Goal: Task Accomplishment & Management: Use online tool/utility

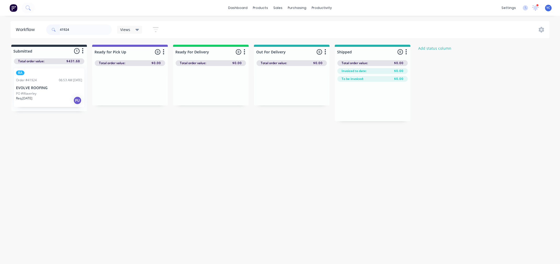
click at [101, 24] on input "41924" at bounding box center [86, 29] width 52 height 11
click at [98, 29] on input "41924" at bounding box center [86, 29] width 52 height 11
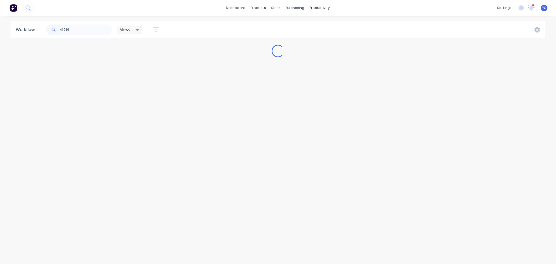
type input "41919"
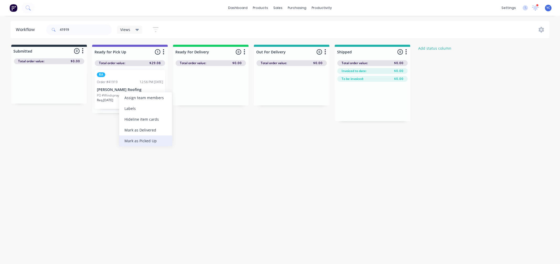
click at [153, 138] on div "Mark as Picked Up" at bounding box center [145, 140] width 53 height 11
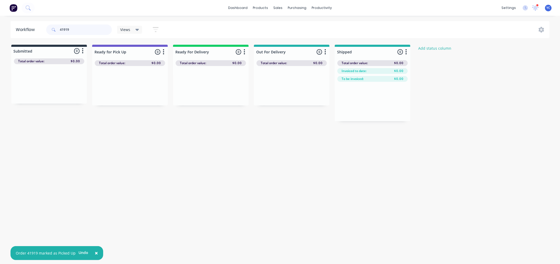
click at [92, 30] on input "41919" at bounding box center [86, 29] width 52 height 11
click at [91, 30] on input "41919" at bounding box center [86, 29] width 52 height 11
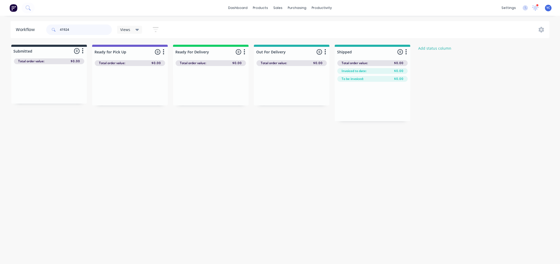
type input "41924"
drag, startPoint x: 35, startPoint y: 90, endPoint x: 118, endPoint y: 90, distance: 83.3
click at [118, 90] on div "Submitted 1 Status colour #273444 hex #273444 Save Cancel Summaries Total order…" at bounding box center [281, 83] width 571 height 76
click at [96, 29] on input "41924" at bounding box center [86, 29] width 52 height 11
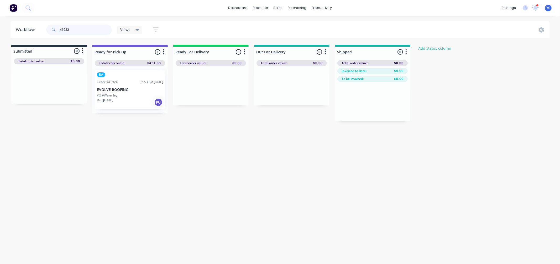
type input "41922"
click at [96, 26] on input "41922" at bounding box center [86, 29] width 52 height 11
click at [95, 26] on input "41922" at bounding box center [86, 29] width 52 height 11
type input "41924"
click at [84, 28] on input "41924" at bounding box center [86, 29] width 52 height 11
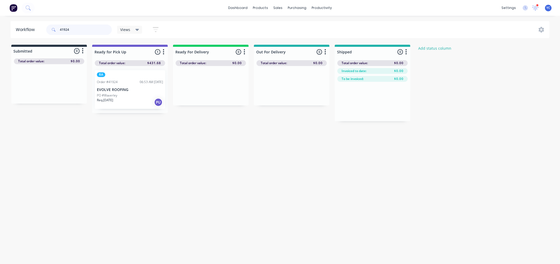
click at [84, 28] on input "41924" at bounding box center [86, 29] width 52 height 11
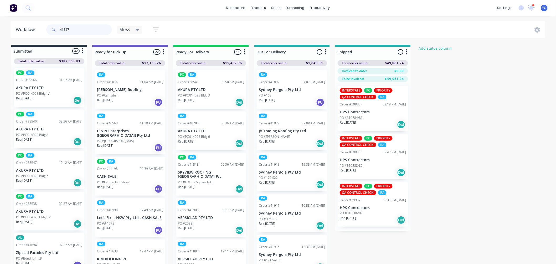
click at [77, 33] on input "41847" at bounding box center [86, 29] width 52 height 11
type input "i"
click at [90, 30] on input "killark" at bounding box center [86, 29] width 52 height 11
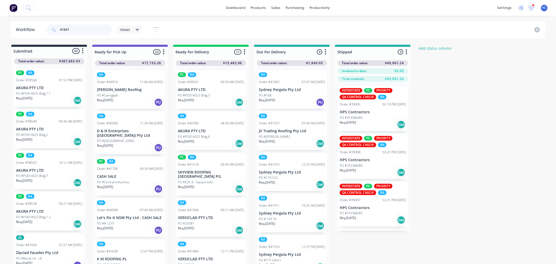
type input "41847"
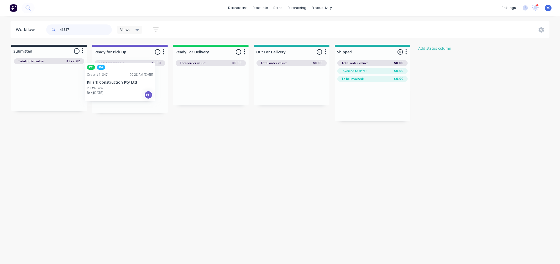
drag, startPoint x: 33, startPoint y: 93, endPoint x: 106, endPoint y: 88, distance: 72.9
click at [106, 88] on div "Submitted 1 Status colour #273444 hex #273444 Save Cancel Summaries Total order…" at bounding box center [281, 83] width 571 height 76
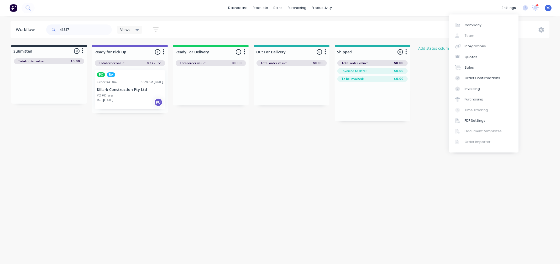
click at [538, 9] on icon at bounding box center [535, 7] width 7 height 5
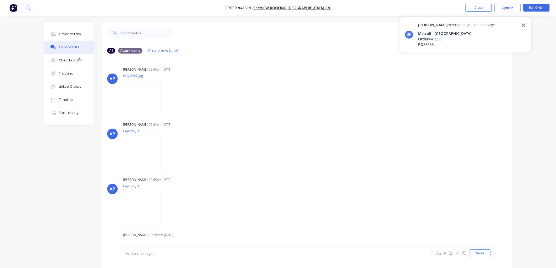
click at [453, 24] on div "Angela mentioned you in a message" at bounding box center [456, 25] width 77 height 6
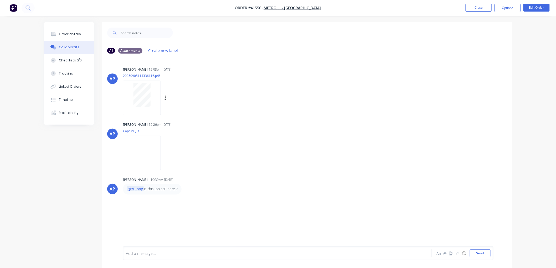
click at [154, 100] on div at bounding box center [141, 95] width 33 height 24
click at [477, 6] on button "Close" at bounding box center [478, 8] width 26 height 8
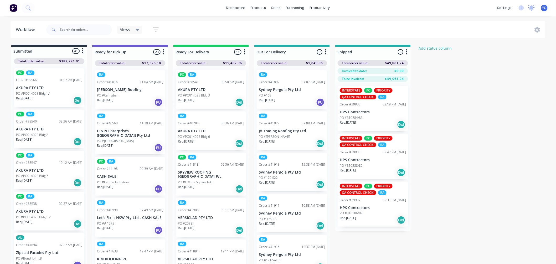
click at [531, 9] on icon at bounding box center [531, 7] width 5 height 4
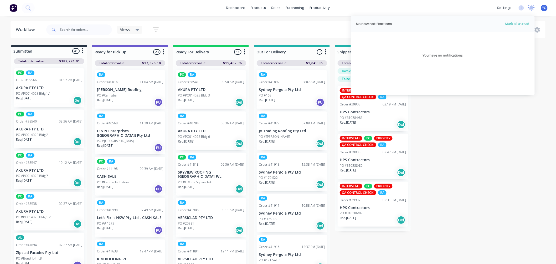
click at [531, 9] on icon at bounding box center [531, 7] width 5 height 4
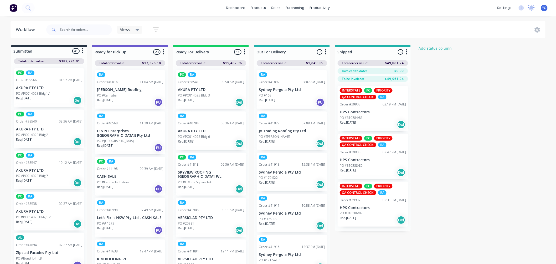
click at [531, 9] on icon at bounding box center [531, 7] width 5 height 4
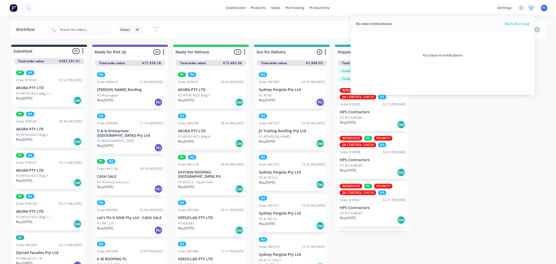
click at [531, 9] on icon at bounding box center [531, 7] width 5 height 4
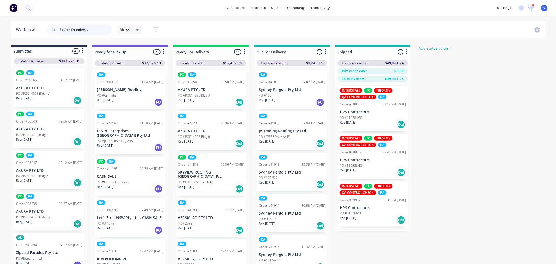
click at [67, 28] on input "text" at bounding box center [86, 29] width 52 height 11
type input "41917"
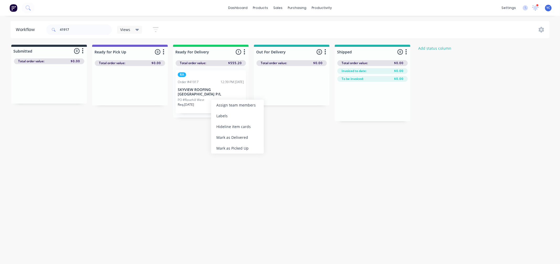
click at [182, 139] on div "Workflow 41917 Views Save new view None (Default) edit AL edit ALL edit BB & TH…" at bounding box center [280, 137] width 560 height 232
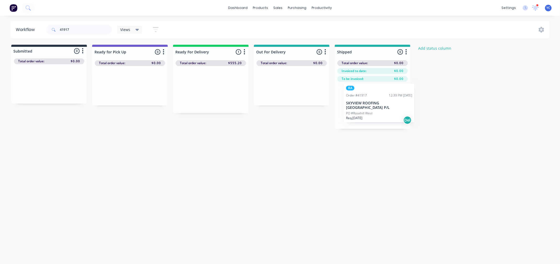
drag, startPoint x: 196, startPoint y: 98, endPoint x: 367, endPoint y: 111, distance: 171.5
click at [367, 111] on div "Submitted 0 Status colour #273444 hex #273444 Save Cancel Summaries Total order…" at bounding box center [281, 87] width 571 height 84
click at [96, 35] on div "41917" at bounding box center [79, 30] width 66 height 16
click at [94, 32] on input "41917" at bounding box center [86, 29] width 52 height 11
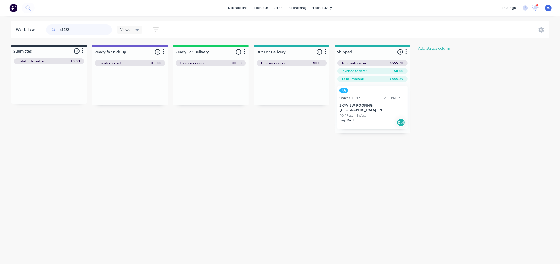
type input "41922"
click at [85, 22] on div "41922" at bounding box center [79, 30] width 66 height 16
click at [84, 34] on input "41922" at bounding box center [86, 29] width 52 height 11
type input "41925"
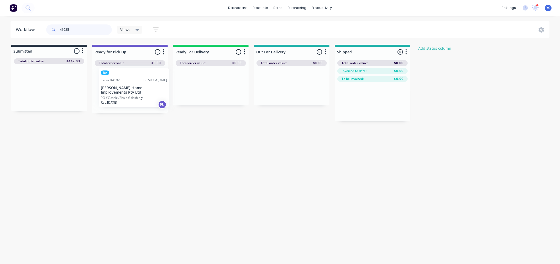
drag, startPoint x: 23, startPoint y: 90, endPoint x: 109, endPoint y: 90, distance: 85.9
click at [109, 90] on div "Submitted 1 Status colour #273444 hex #273444 Save Cancel Summaries Total order…" at bounding box center [281, 83] width 571 height 76
click at [128, 195] on div "Workflow 41925 Views Save new view None (Default) edit AL edit ALL edit BB & TH…" at bounding box center [280, 137] width 560 height 232
click at [89, 31] on input "41925" at bounding box center [86, 29] width 52 height 11
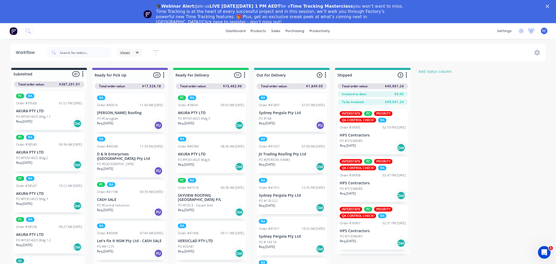
click at [532, 31] on icon at bounding box center [531, 30] width 5 height 4
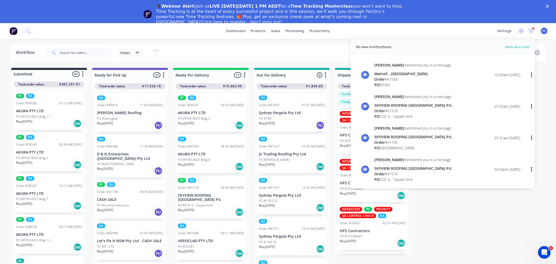
click at [405, 72] on div "Metroll - [GEOGRAPHIC_DATA]" at bounding box center [412, 74] width 77 height 6
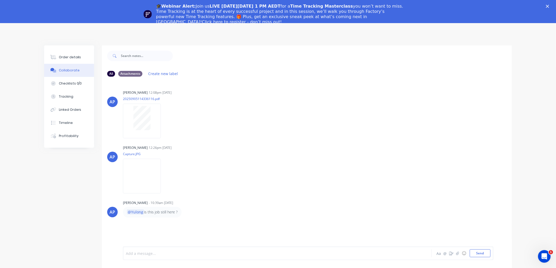
click at [167, 253] on div at bounding box center [262, 254] width 273 height 6
click at [127, 253] on span "@Angela" at bounding box center [143, 253] width 33 height 5
click at [165, 253] on span "job was dispatched earlier this month via courier" at bounding box center [208, 253] width 87 height 5
click at [267, 253] on div "Hi @Angela this job was dispatched earlier this month via courier" at bounding box center [262, 254] width 273 height 6
click at [154, 131] on div at bounding box center [142, 121] width 38 height 34
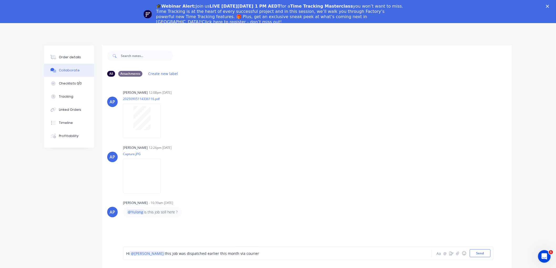
click at [251, 259] on div "Hi @Angela this job was dispatched earlier this month via courier Aa @ ☺ Send" at bounding box center [308, 254] width 370 height 14
click at [250, 255] on div "Hi @Angela this job was dispatched earlier this month via courier" at bounding box center [262, 254] width 273 height 6
click at [486, 254] on button "Send" at bounding box center [480, 254] width 21 height 8
click at [549, 6] on icon "Close" at bounding box center [547, 6] width 3 height 3
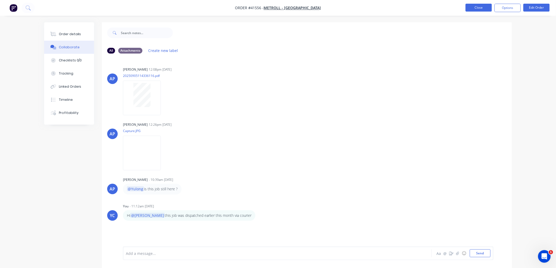
click at [479, 6] on button "Close" at bounding box center [478, 8] width 26 height 8
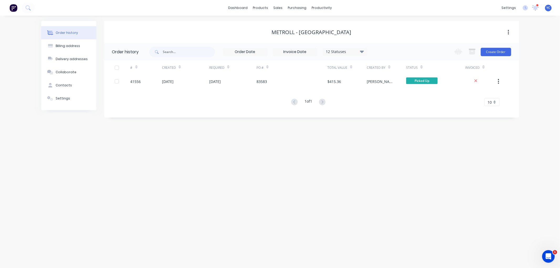
click at [61, 36] on button "Order history" at bounding box center [68, 32] width 55 height 13
click at [330, 22] on link "Workflow" at bounding box center [343, 25] width 70 height 11
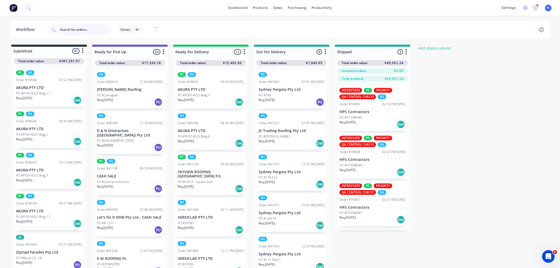
click at [80, 30] on input "text" at bounding box center [86, 29] width 52 height 11
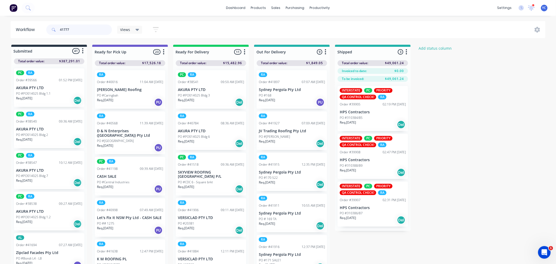
type input "41777"
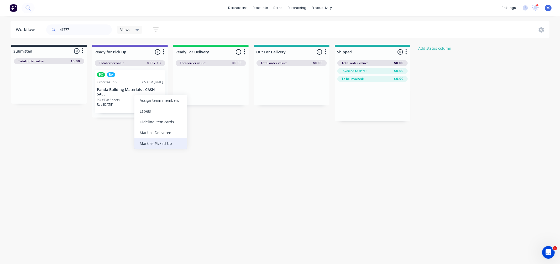
click at [156, 141] on div "Mark as Picked Up" at bounding box center [160, 143] width 53 height 11
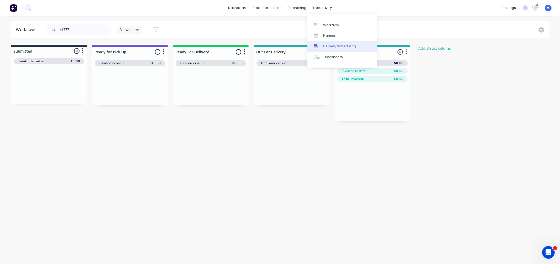
click at [346, 49] on link "Delivery Scheduling" at bounding box center [343, 46] width 70 height 11
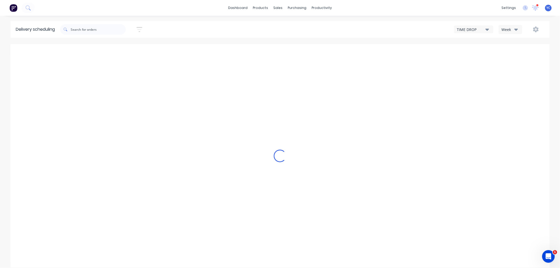
type input "Sep 21 - Sep 27"
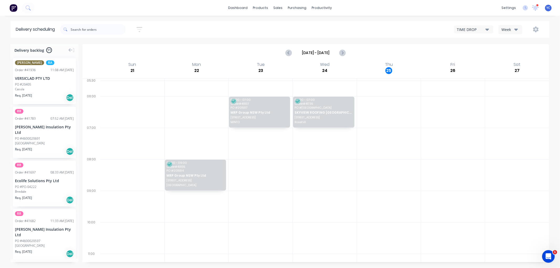
click at [508, 27] on div "Week" at bounding box center [509, 30] width 15 height 6
click at [512, 51] on div "Vehicle" at bounding box center [525, 54] width 52 height 11
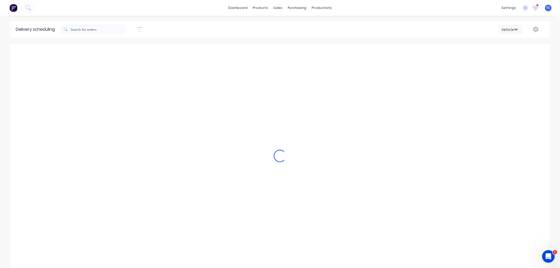
scroll to position [0, 0]
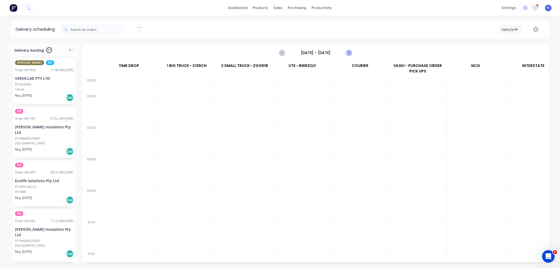
click at [349, 53] on icon "Next page" at bounding box center [349, 53] width 6 height 6
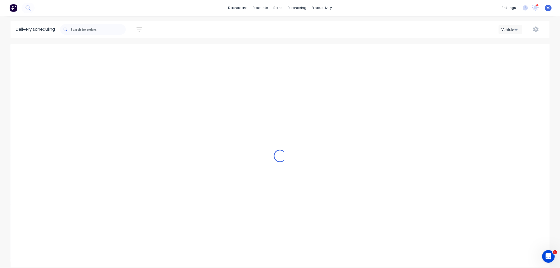
click at [349, 53] on div "Loading..." at bounding box center [280, 156] width 539 height 224
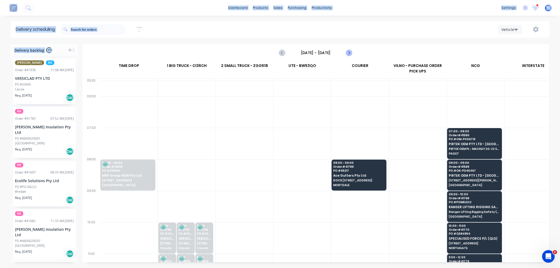
click at [349, 53] on icon "Next page" at bounding box center [349, 53] width 6 height 6
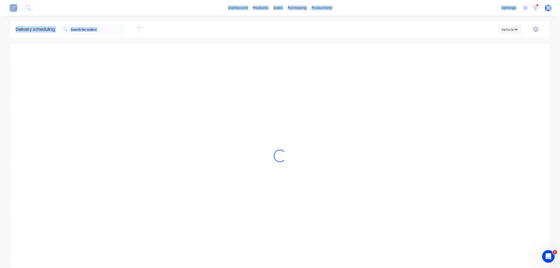
click at [349, 53] on div "Loading..." at bounding box center [280, 156] width 539 height 224
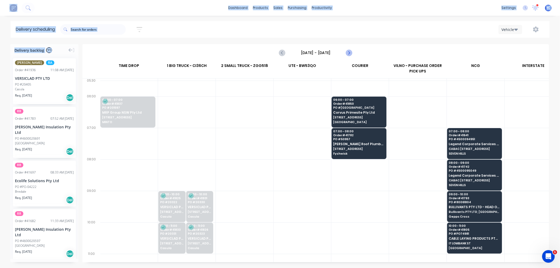
click at [349, 53] on icon "Next page" at bounding box center [349, 53] width 6 height 6
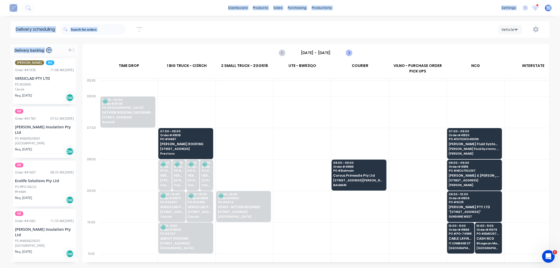
click at [349, 53] on icon "Next page" at bounding box center [349, 53] width 6 height 6
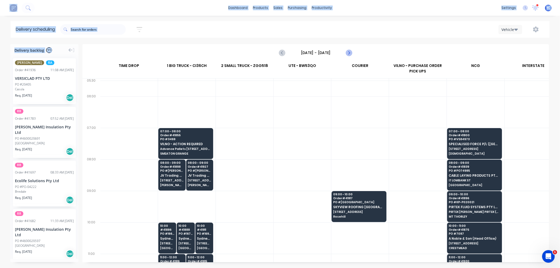
click at [349, 53] on icon "Next page" at bounding box center [349, 53] width 6 height 6
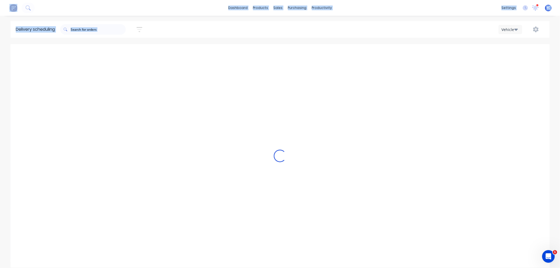
type input "Friday - 26/09/25"
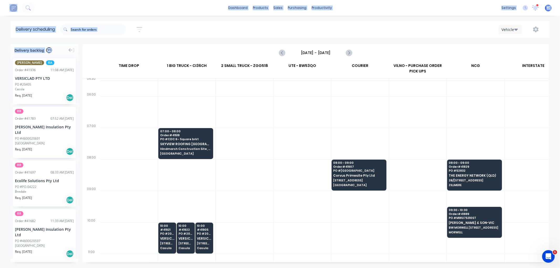
scroll to position [29, 0]
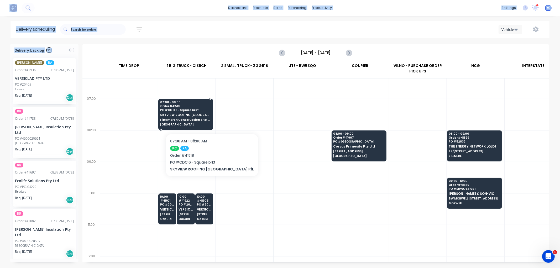
click at [200, 118] on div "07:00 - 08:00 Order # 41518 PO # CDC 6 - Square brkt SKYVIEW ROOFING AUSTRALIA …" at bounding box center [186, 113] width 54 height 29
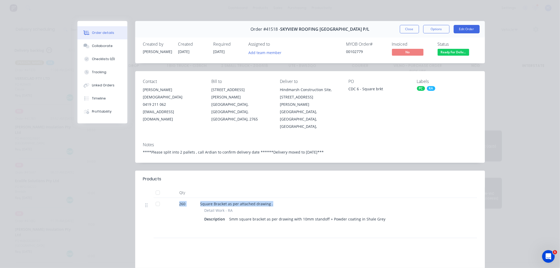
drag, startPoint x: 176, startPoint y: 190, endPoint x: 289, endPoint y: 189, distance: 113.0
click at [289, 198] on div "260 Square Bracket as per attached drawing . Detail Work - RA Description 5mm s…" at bounding box center [310, 218] width 334 height 40
drag, startPoint x: 411, startPoint y: 33, endPoint x: 405, endPoint y: 46, distance: 14.9
click at [411, 33] on button "Close" at bounding box center [409, 29] width 19 height 8
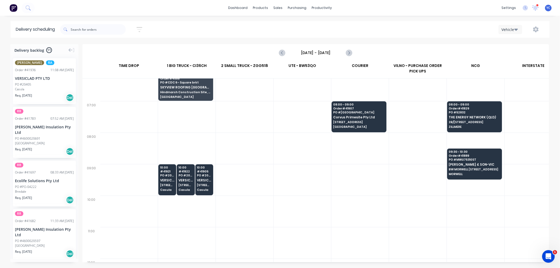
scroll to position [0, 0]
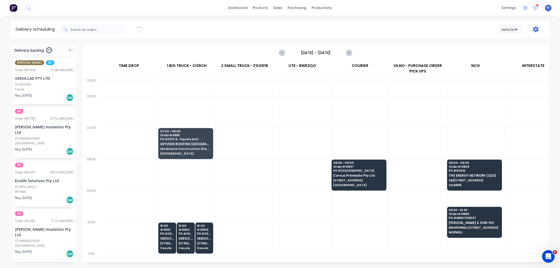
click at [537, 27] on icon "button" at bounding box center [536, 30] width 6 height 6
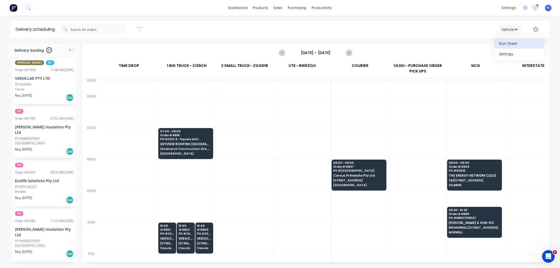
click at [513, 41] on div "Run Sheet" at bounding box center [519, 44] width 40 height 8
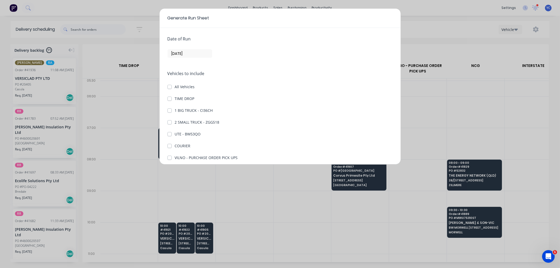
click at [189, 56] on input "[DATE]" at bounding box center [190, 54] width 44 height 8
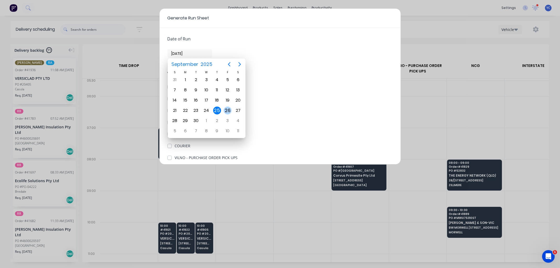
click at [227, 108] on div "26" at bounding box center [228, 111] width 8 height 8
type input "[DATE]"
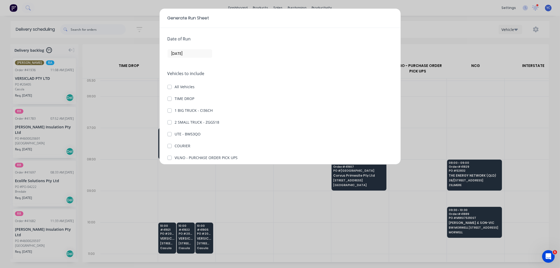
click at [175, 110] on label "1 BIG TRUCK - CI36CH" at bounding box center [194, 111] width 38 height 6
click at [170, 110] on CI36CH "1 BIG TRUCK - CI36CH" at bounding box center [170, 110] width 4 height 5
checkbox CI36CH "true"
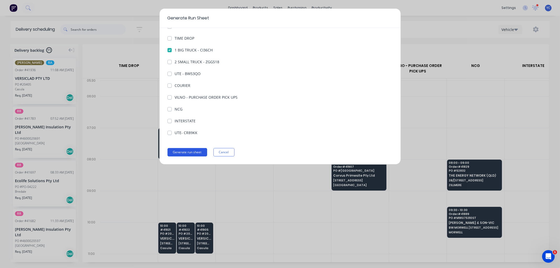
click at [192, 155] on button "Generate run sheet" at bounding box center [188, 152] width 40 height 8
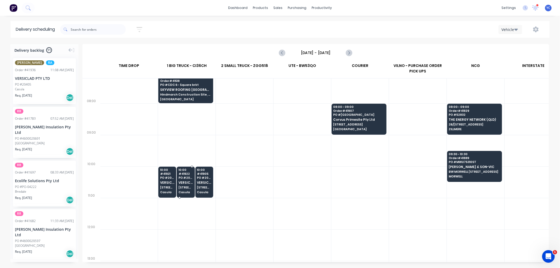
scroll to position [58, 0]
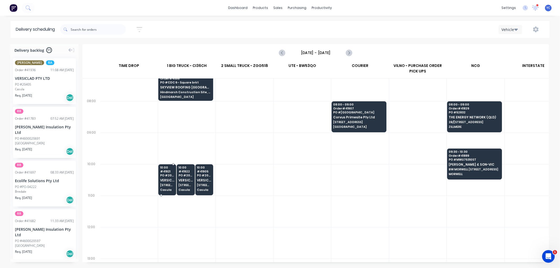
click at [162, 184] on span "3 Berriwerri Place" at bounding box center [167, 185] width 14 height 3
click at [162, 184] on body "dashboard products sales purchasing productivity dashboard products Product Cat…" at bounding box center [280, 134] width 560 height 268
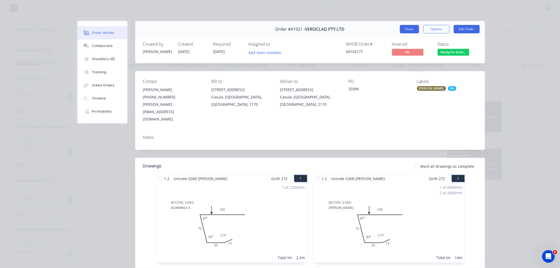
click at [411, 30] on button "Close" at bounding box center [409, 29] width 19 height 8
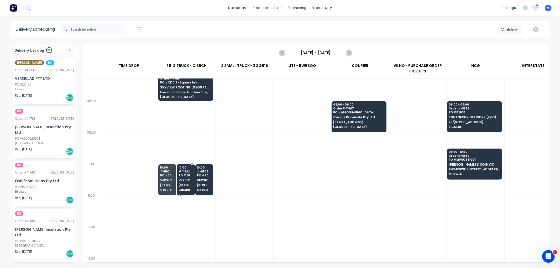
click at [185, 182] on span "VERSICLAD PTY LTD" at bounding box center [186, 180] width 14 height 3
click at [185, 182] on body "dashboard products sales purchasing productivity dashboard products Product Cat…" at bounding box center [280, 134] width 560 height 268
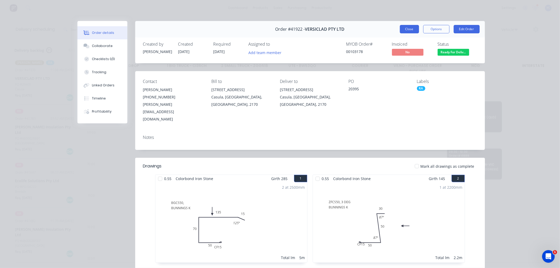
click at [406, 25] on button "Close" at bounding box center [409, 29] width 19 height 8
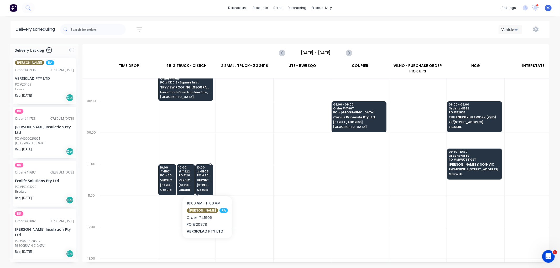
click at [205, 192] on div "10:00 # 41905 PO # 20379 VERSICLAD PTY LTD 3 Berriwerri Place Casula" at bounding box center [204, 178] width 17 height 29
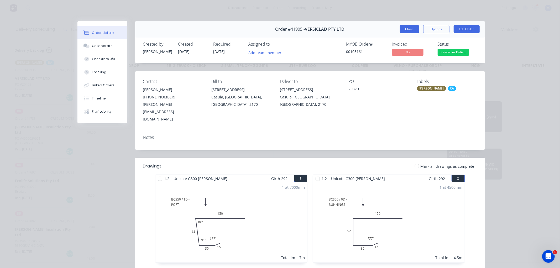
click at [408, 28] on button "Close" at bounding box center [409, 29] width 19 height 8
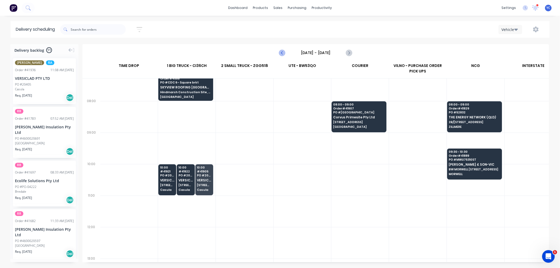
click at [284, 54] on icon "Previous page" at bounding box center [282, 53] width 6 height 6
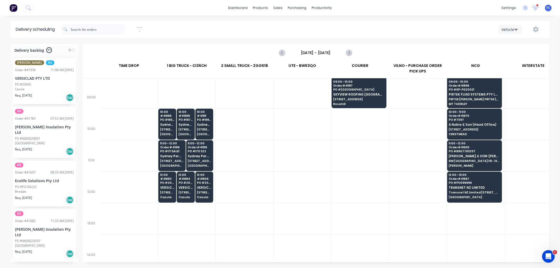
scroll to position [117, 0]
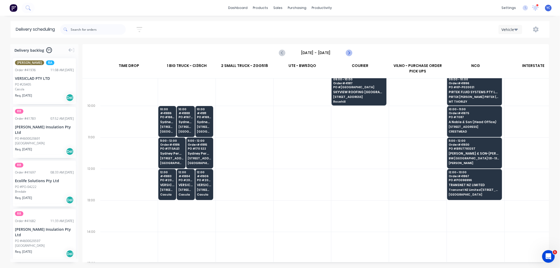
click at [350, 53] on icon "Next page" at bounding box center [349, 53] width 6 height 6
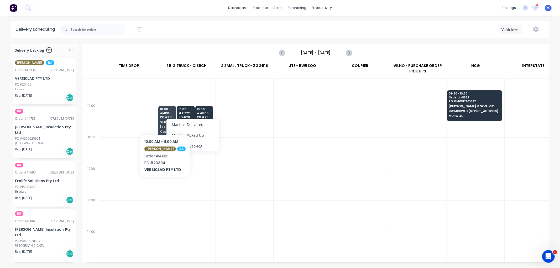
click at [146, 118] on div at bounding box center [129, 122] width 58 height 32
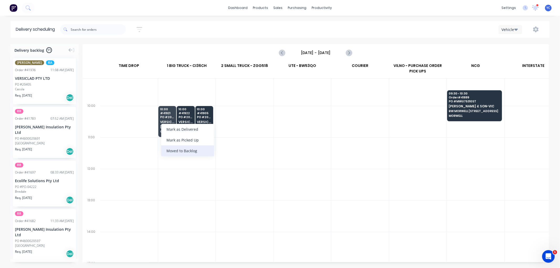
click at [206, 150] on div "Moved to Backlog" at bounding box center [187, 151] width 53 height 11
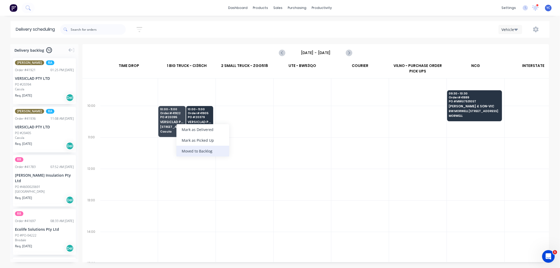
click at [188, 153] on div "Moved to Backlog" at bounding box center [203, 151] width 53 height 11
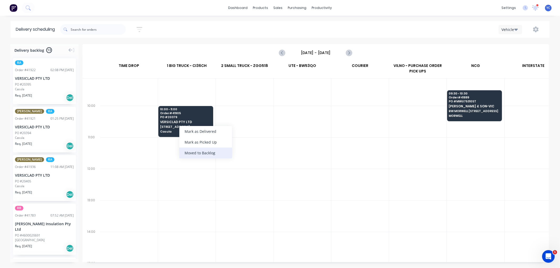
click at [189, 155] on div "Moved to Backlog" at bounding box center [205, 153] width 53 height 11
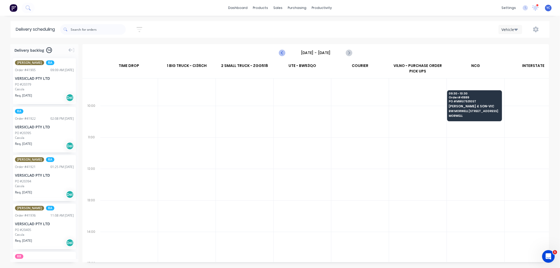
click at [282, 54] on icon "Previous page" at bounding box center [282, 53] width 6 height 6
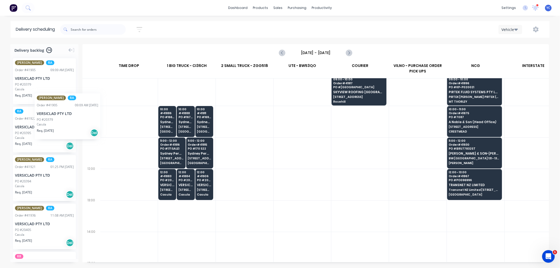
scroll to position [117, 0]
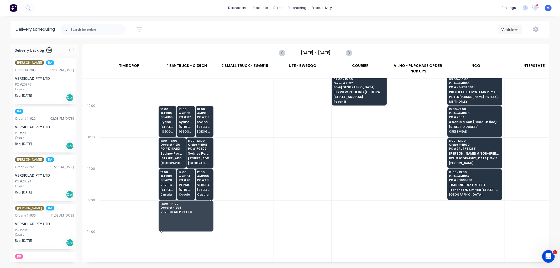
drag, startPoint x: 26, startPoint y: 78, endPoint x: 191, endPoint y: 213, distance: 213.2
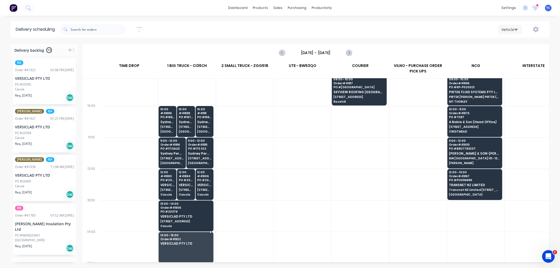
drag, startPoint x: 33, startPoint y: 80, endPoint x: 185, endPoint y: 240, distance: 220.9
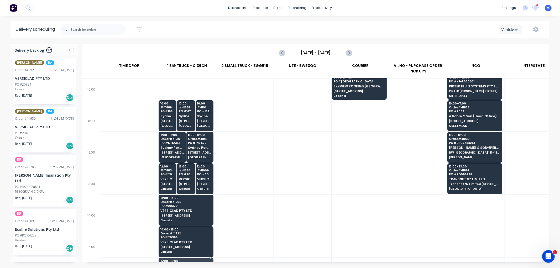
scroll to position [133, 0]
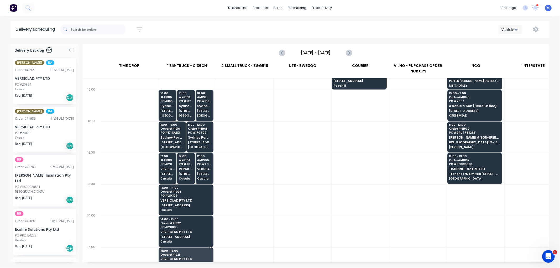
drag, startPoint x: 29, startPoint y: 82, endPoint x: 185, endPoint y: 250, distance: 229.2
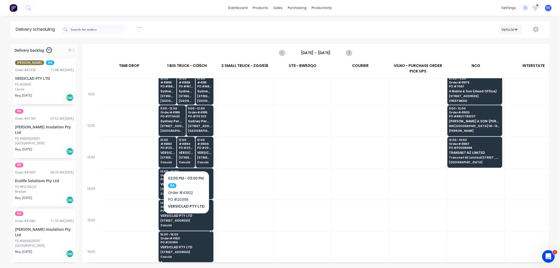
scroll to position [162, 0]
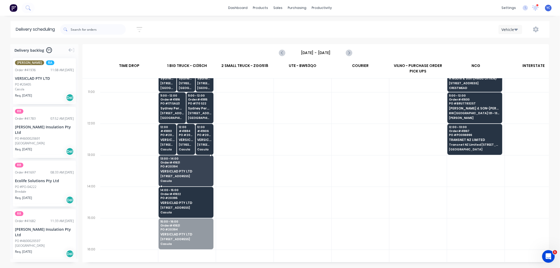
drag, startPoint x: 192, startPoint y: 227, endPoint x: 185, endPoint y: 170, distance: 57.2
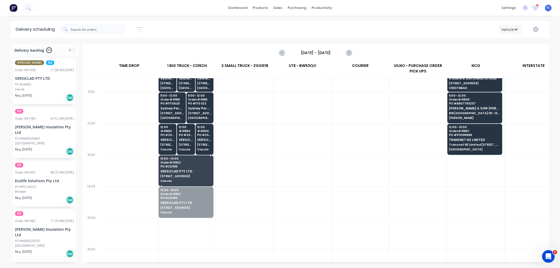
drag, startPoint x: 176, startPoint y: 208, endPoint x: 179, endPoint y: 174, distance: 34.0
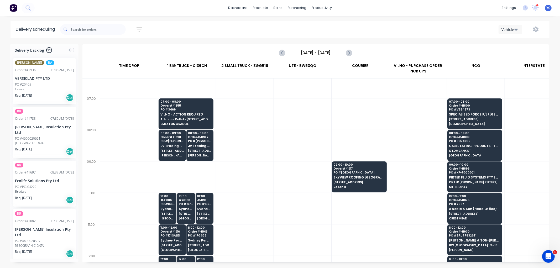
scroll to position [29, 0]
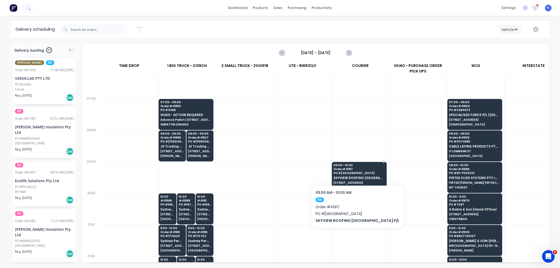
click at [346, 169] on span "Order # 41917" at bounding box center [359, 169] width 51 height 3
click at [346, 169] on body "dashboard products sales purchasing productivity dashboard products Product Cat…" at bounding box center [280, 134] width 560 height 268
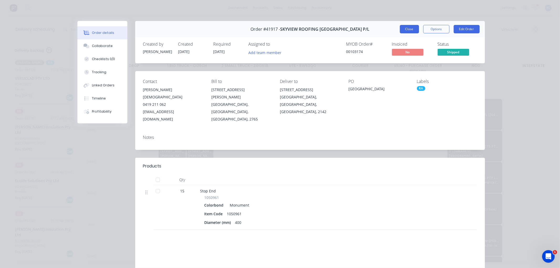
click at [406, 27] on button "Close" at bounding box center [409, 29] width 19 height 8
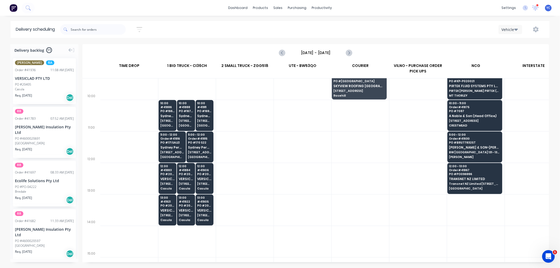
scroll to position [146, 0]
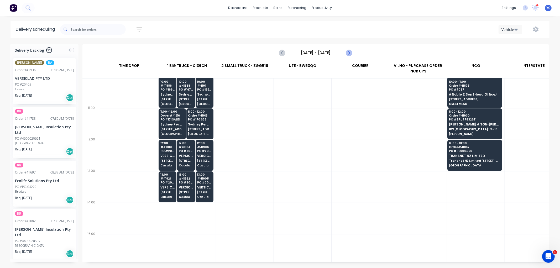
click at [346, 54] on icon "Next page" at bounding box center [349, 53] width 6 height 6
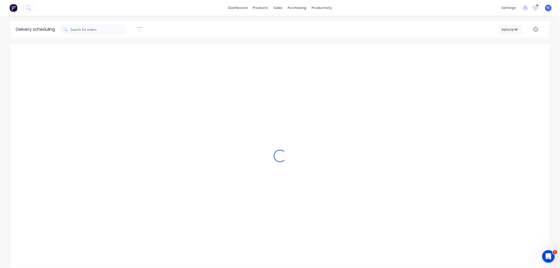
type input "Friday - 26/09/25"
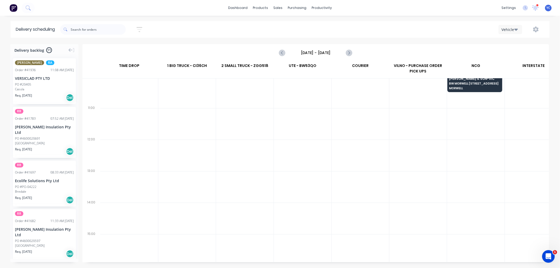
click at [540, 29] on button "button" at bounding box center [536, 29] width 17 height 9
click at [525, 50] on div "Settings" at bounding box center [519, 54] width 40 height 8
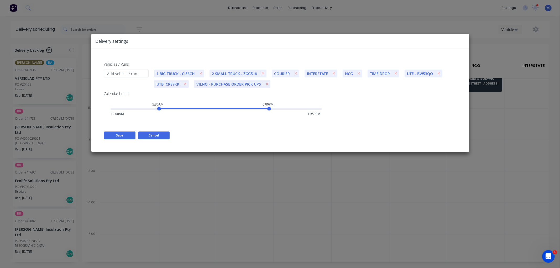
click at [148, 137] on button "Cancel" at bounding box center [154, 136] width 32 height 8
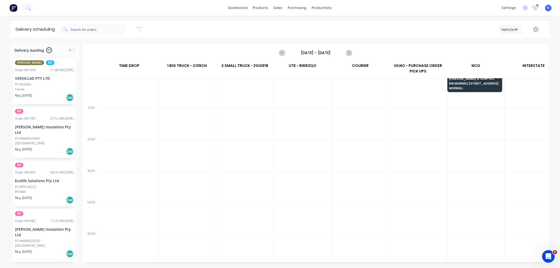
click at [507, 29] on div "Vehicle" at bounding box center [509, 30] width 15 height 6
click at [371, 36] on div "Sort by Most recent Created date Required date Order number Customer name Most …" at bounding box center [305, 29] width 490 height 15
click at [539, 30] on button "button" at bounding box center [536, 29] width 17 height 9
click at [520, 45] on div "Run Sheet" at bounding box center [519, 44] width 40 height 8
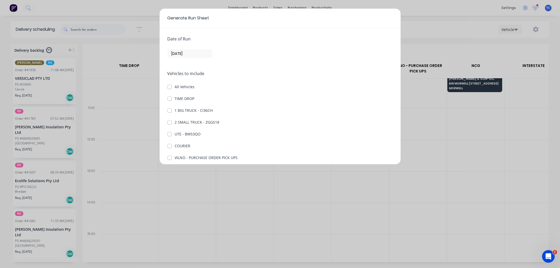
click at [175, 110] on label "1 BIG TRUCK - CI36CH" at bounding box center [194, 111] width 38 height 6
click at [169, 110] on CI36CH "1 BIG TRUCK - CI36CH" at bounding box center [170, 110] width 4 height 5
checkbox CI36CH "true"
click at [189, 51] on input "[DATE]" at bounding box center [190, 54] width 44 height 8
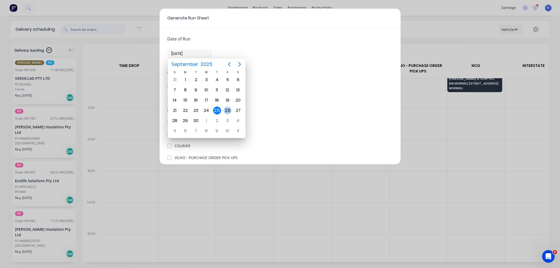
click at [227, 107] on div "26" at bounding box center [228, 111] width 8 height 8
type input "[DATE]"
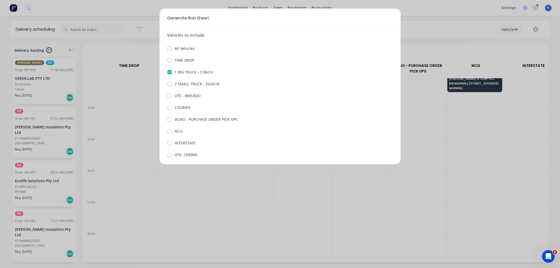
scroll to position [60, 0]
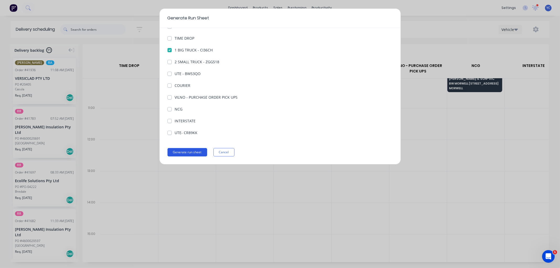
click at [183, 156] on button "Generate run sheet" at bounding box center [188, 152] width 40 height 8
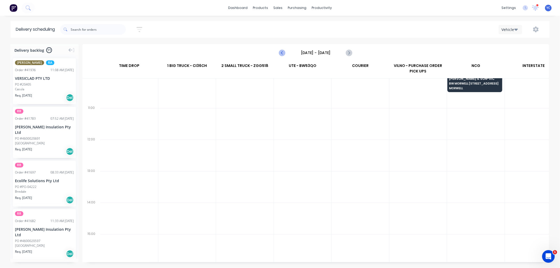
click at [282, 53] on icon "Previous page" at bounding box center [282, 53] width 6 height 6
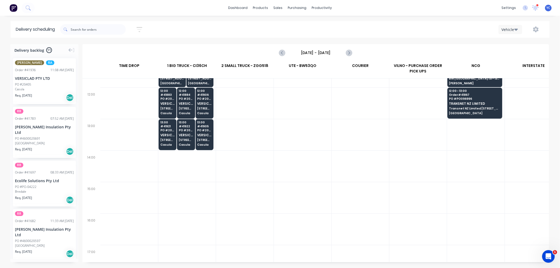
scroll to position [204, 0]
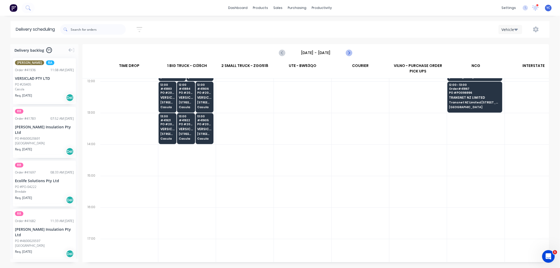
click at [350, 53] on icon "Next page" at bounding box center [349, 53] width 2 height 4
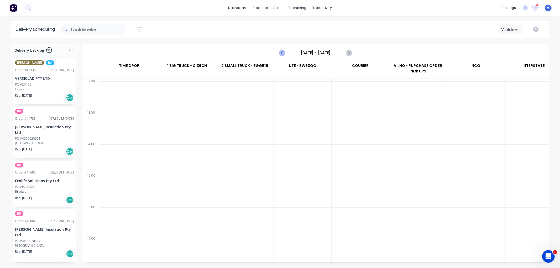
click at [281, 55] on icon "Previous page" at bounding box center [282, 53] width 6 height 6
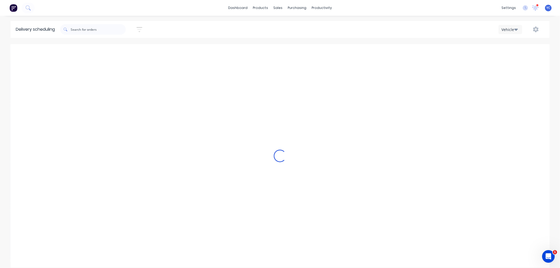
type input "Thursday - 25/09/25"
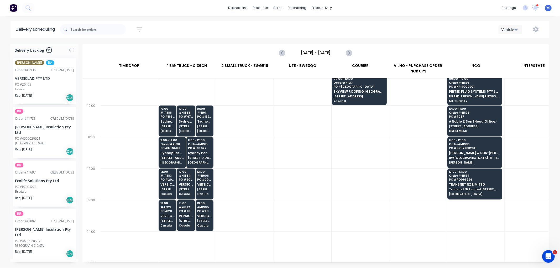
scroll to position [117, 0]
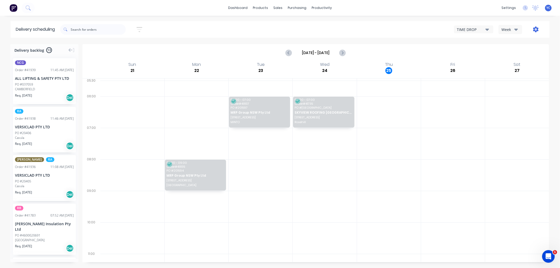
click at [537, 30] on icon "button" at bounding box center [536, 30] width 6 height 6
click at [519, 52] on div "Settings" at bounding box center [519, 54] width 40 height 8
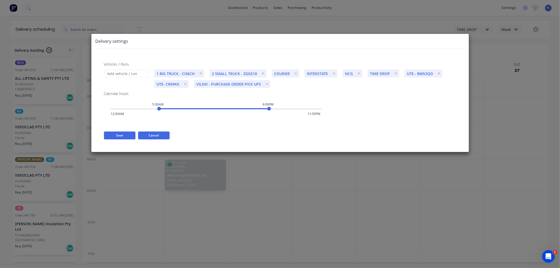
click at [146, 138] on button "Cancel" at bounding box center [154, 136] width 32 height 8
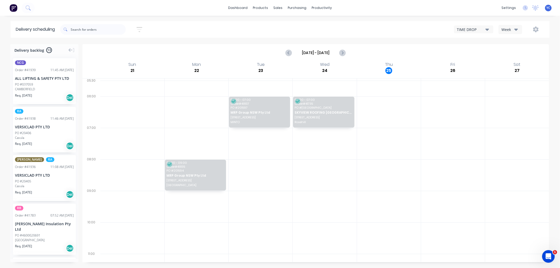
click at [512, 30] on div "Week" at bounding box center [509, 30] width 15 height 6
click at [513, 51] on div "Vehicle" at bounding box center [525, 54] width 52 height 11
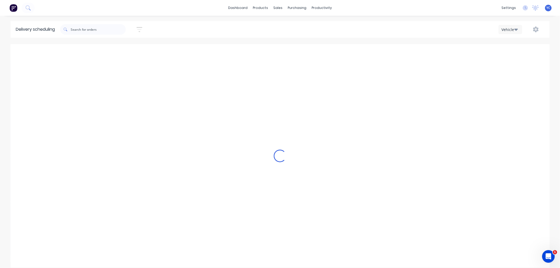
scroll to position [0, 0]
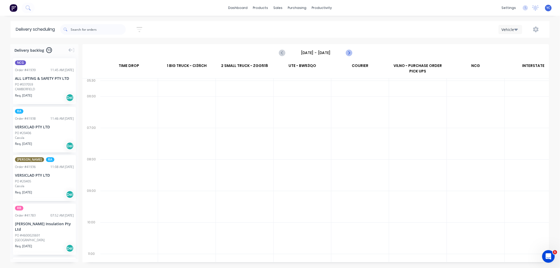
click at [347, 53] on icon "Next page" at bounding box center [349, 53] width 6 height 6
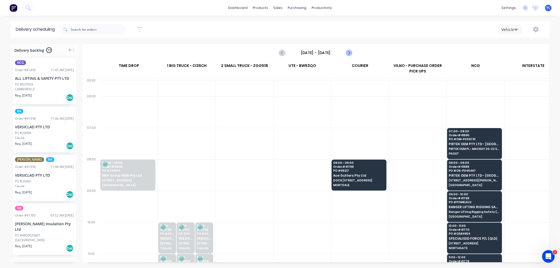
click at [347, 53] on icon "Next page" at bounding box center [349, 53] width 6 height 6
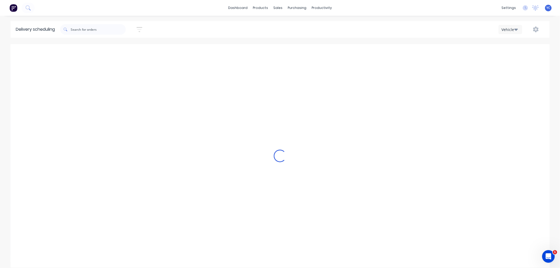
click at [347, 53] on icon "Next page" at bounding box center [349, 53] width 6 height 6
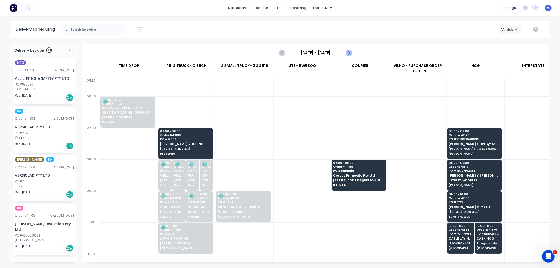
click at [347, 53] on icon "Next page" at bounding box center [349, 53] width 6 height 6
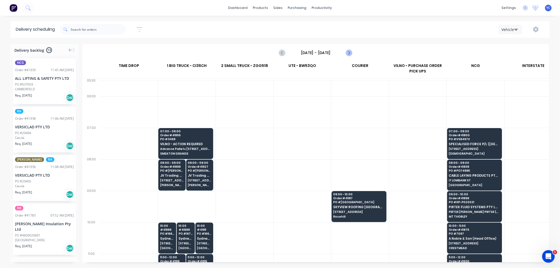
click at [347, 53] on icon "Next page" at bounding box center [349, 53] width 6 height 6
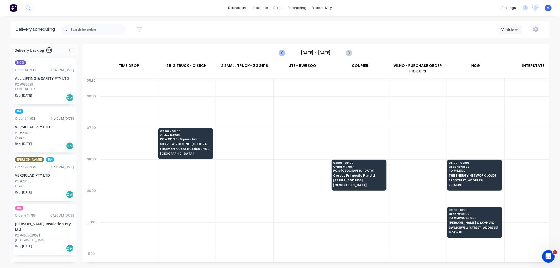
click at [283, 54] on icon "Previous page" at bounding box center [282, 53] width 6 height 6
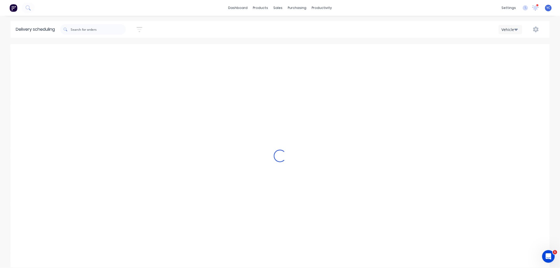
type input "[DATE] - [DATE]"
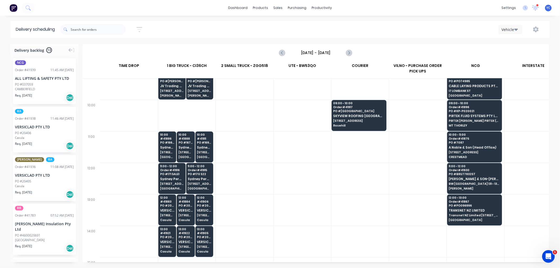
scroll to position [146, 0]
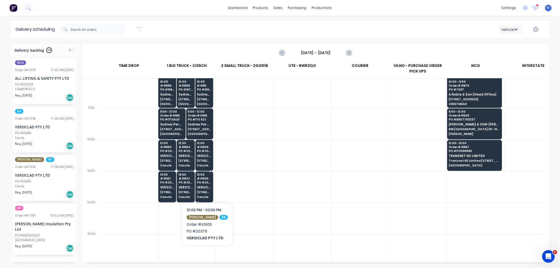
click at [196, 181] on div "13:00 # 41905 PO # 20379 VERSICLAD PTY LTD [STREET_ADDRESS]" at bounding box center [204, 186] width 17 height 29
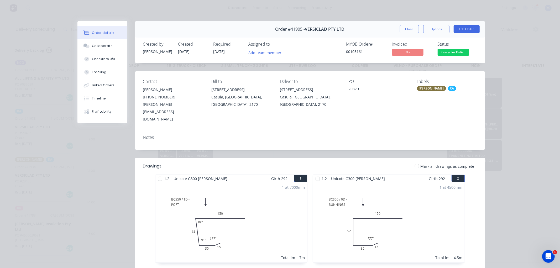
click at [406, 28] on button "Close" at bounding box center [409, 29] width 19 height 8
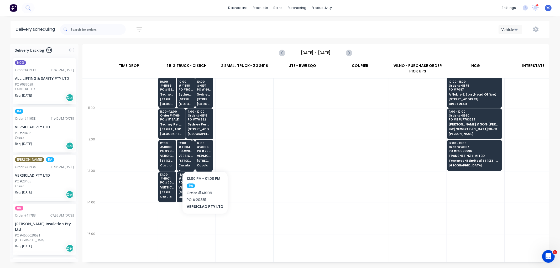
click at [189, 155] on span "VERSICLAD PTY LTD" at bounding box center [186, 155] width 14 height 3
click at [189, 155] on body "dashboard products sales purchasing productivity dashboard products Product Cat…" at bounding box center [280, 134] width 560 height 268
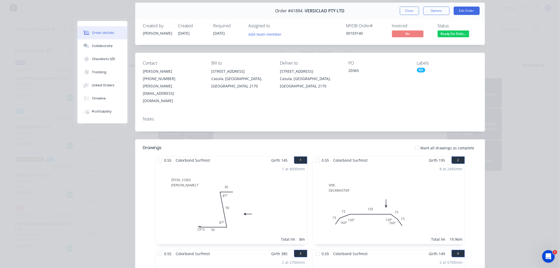
scroll to position [0, 0]
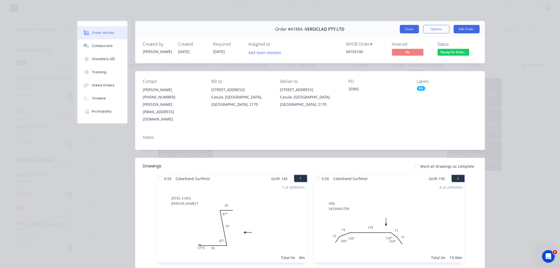
click at [408, 33] on button "Close" at bounding box center [409, 29] width 19 height 8
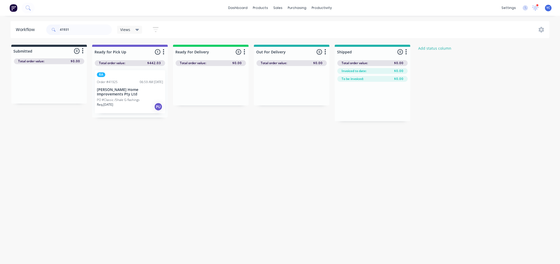
type input "41931"
drag, startPoint x: 29, startPoint y: 96, endPoint x: 115, endPoint y: 95, distance: 86.2
click at [115, 95] on div "Submitted 1 Status colour #273444 hex #273444 Save Cancel Summaries Total order…" at bounding box center [281, 83] width 571 height 76
click at [85, 31] on input "41931" at bounding box center [86, 29] width 52 height 11
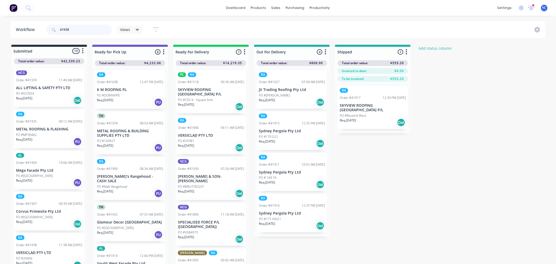
type input "41938"
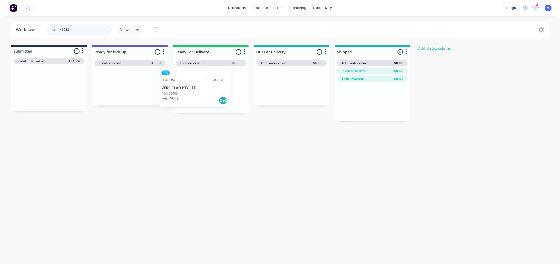
drag, startPoint x: 49, startPoint y: 88, endPoint x: 208, endPoint y: 88, distance: 158.9
click at [206, 88] on div "Submitted 1 Status colour #273444 hex #273444 Save Cancel Summaries Total order…" at bounding box center [281, 83] width 571 height 76
